Goal: Find specific page/section: Find specific page/section

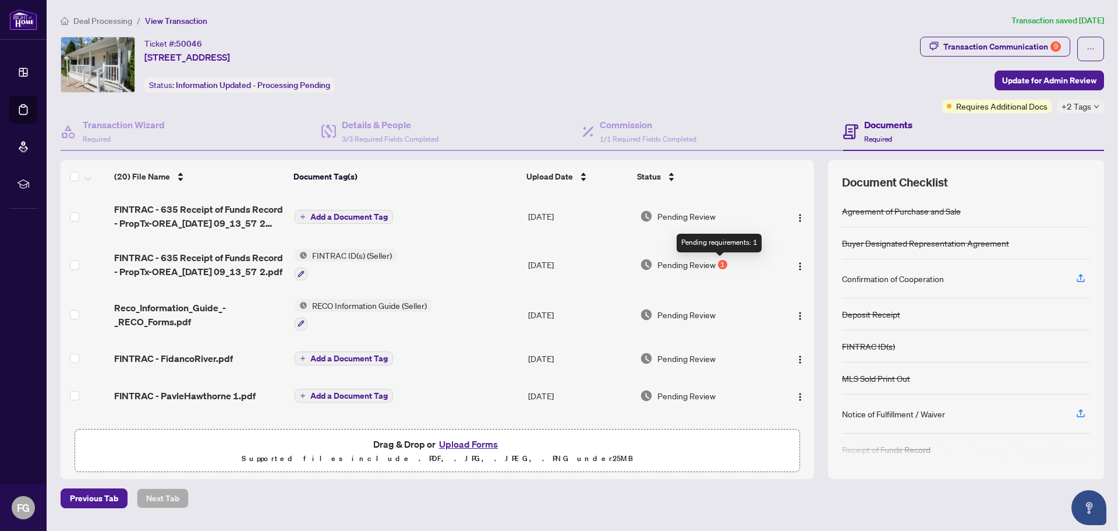
click at [719, 264] on div "1" at bounding box center [722, 264] width 9 height 9
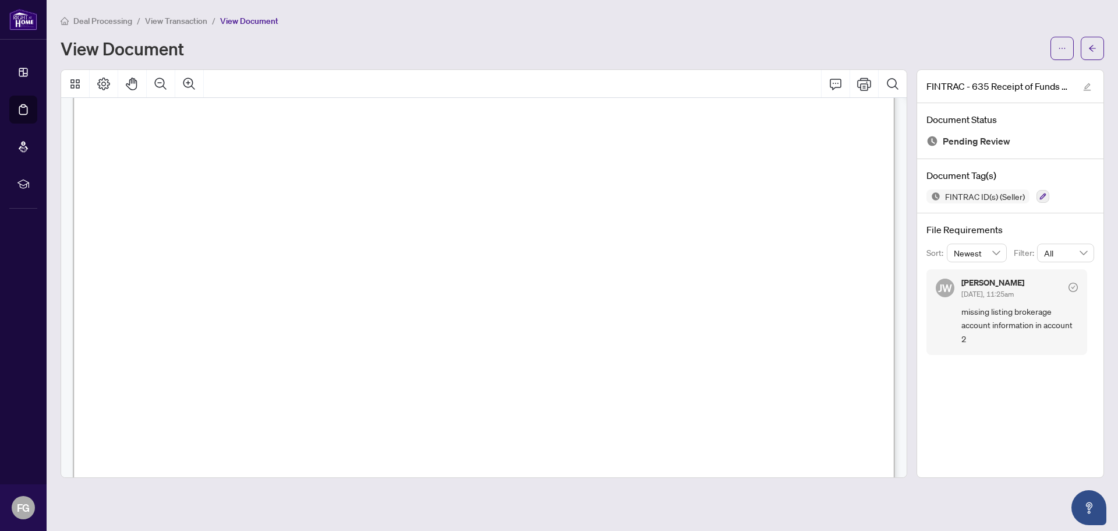
scroll to position [1185, 0]
